Goal: Navigation & Orientation: Find specific page/section

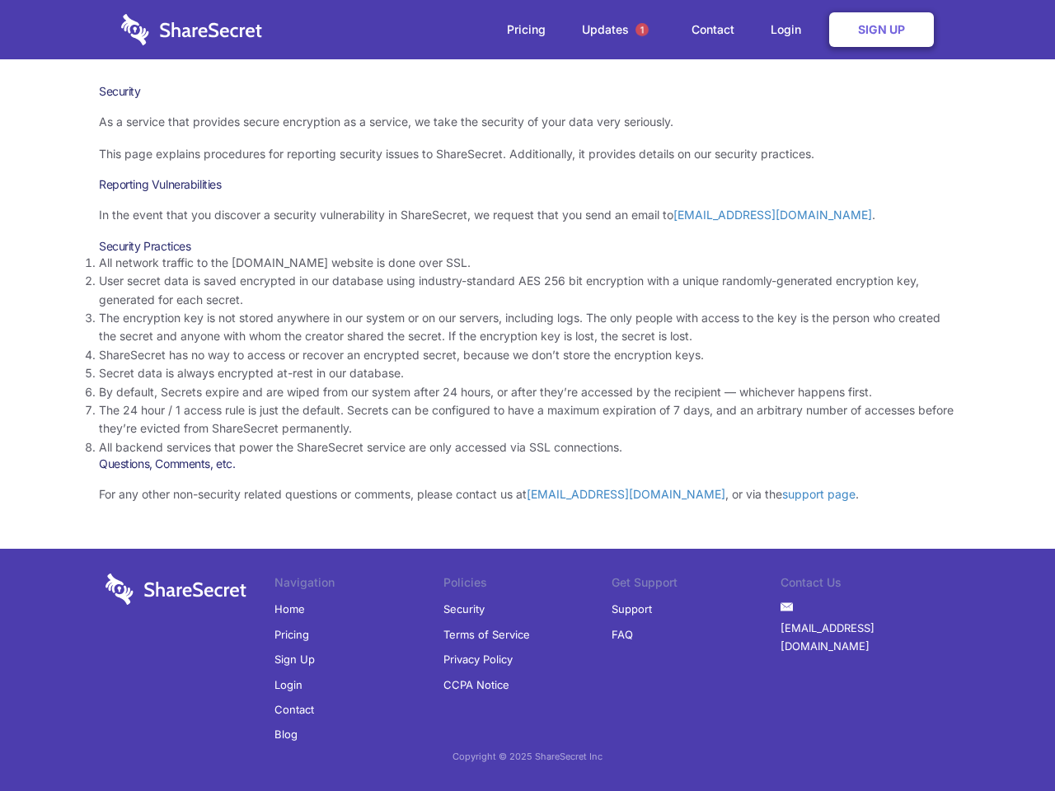
click at [527, 396] on li "By default, Secrets expire and are wiped from our system after 24 hours, or aft…" at bounding box center [527, 392] width 857 height 18
click at [642, 30] on span "1" at bounding box center [641, 29] width 13 height 13
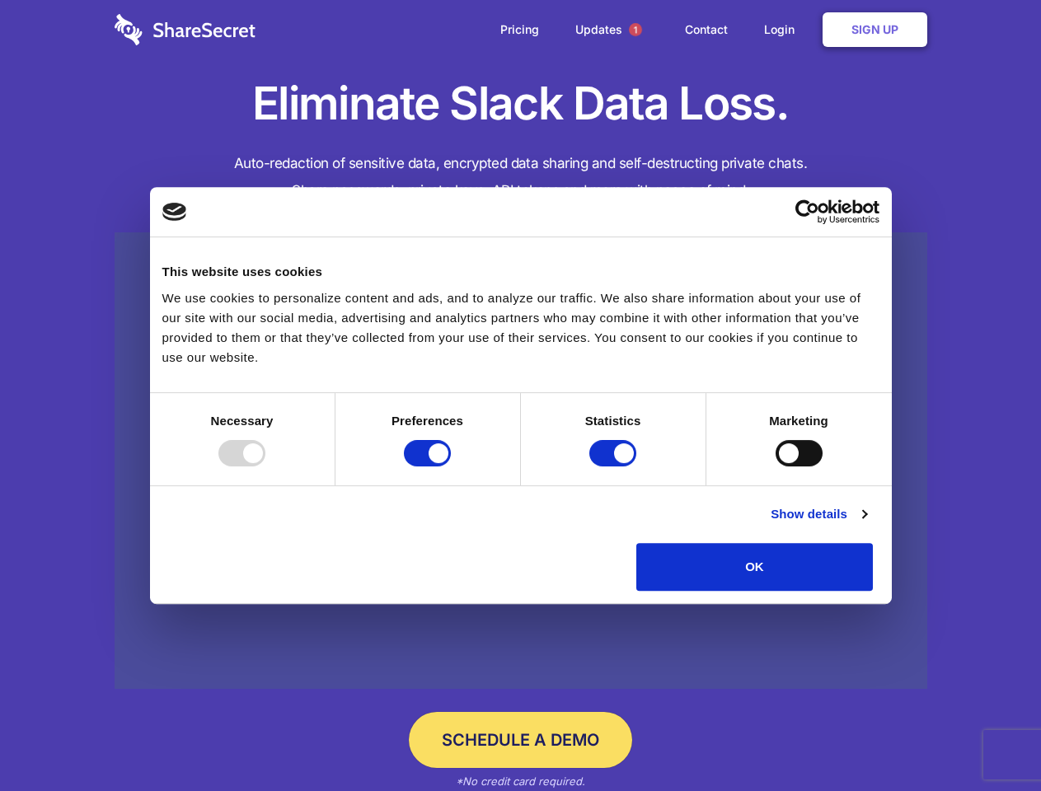
click at [265, 467] on div at bounding box center [241, 453] width 47 height 26
click at [451, 467] on input "Preferences" at bounding box center [427, 453] width 47 height 26
checkbox input "false"
click at [615, 467] on input "Statistics" at bounding box center [612, 453] width 47 height 26
checkbox input "false"
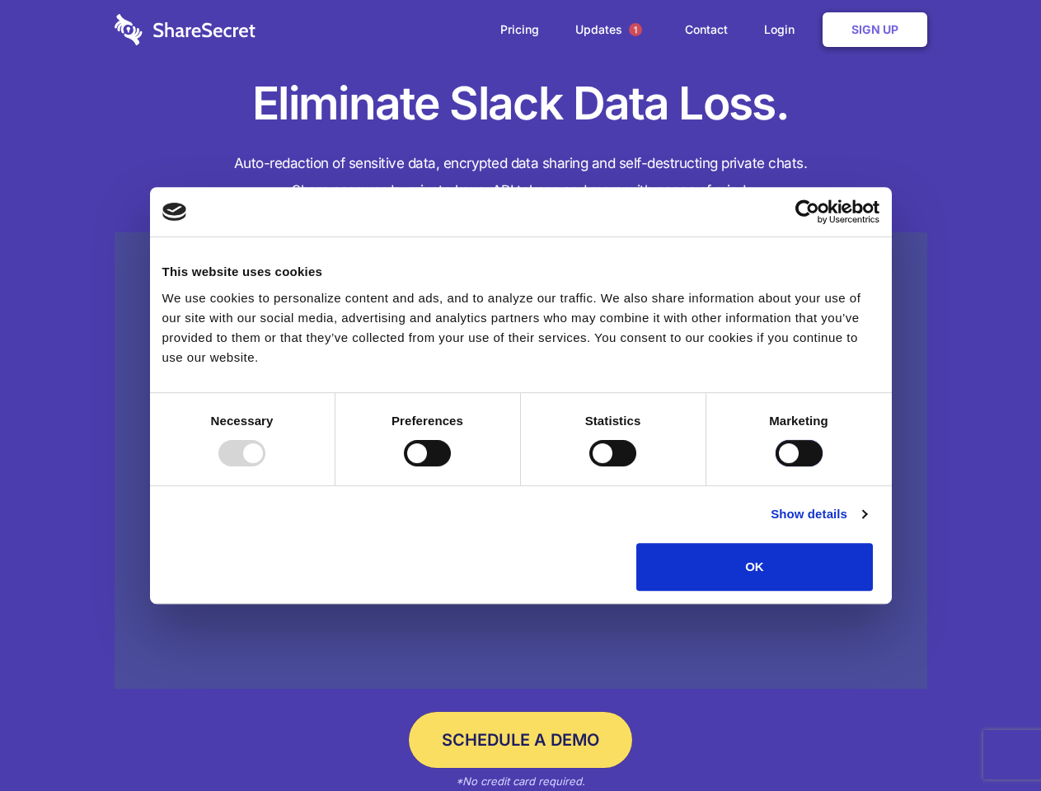
click at [776, 467] on input "Marketing" at bounding box center [799, 453] width 47 height 26
checkbox input "true"
